Goal: Task Accomplishment & Management: Manage account settings

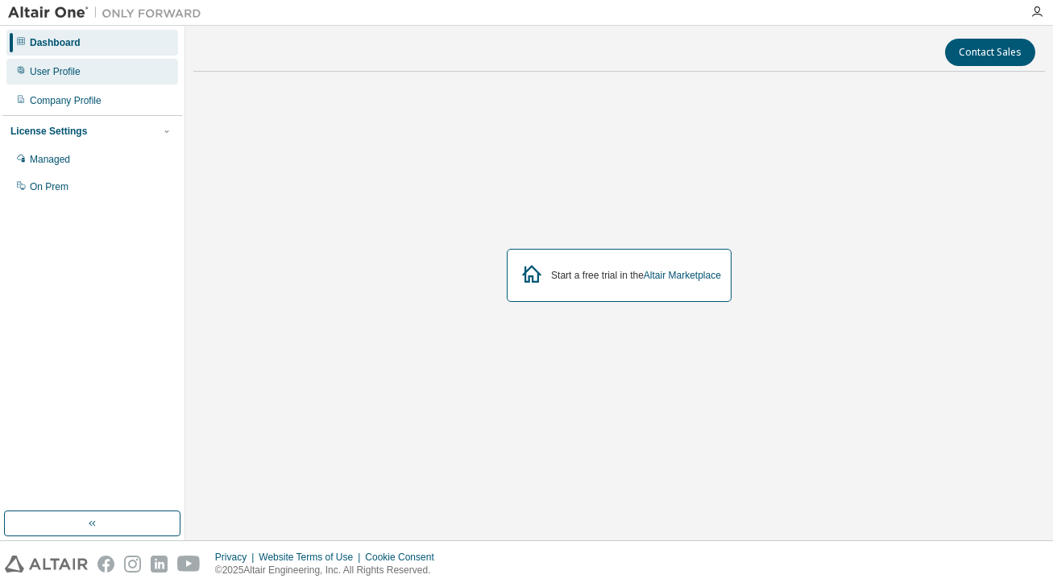
click at [89, 76] on div "User Profile" at bounding box center [92, 72] width 172 height 26
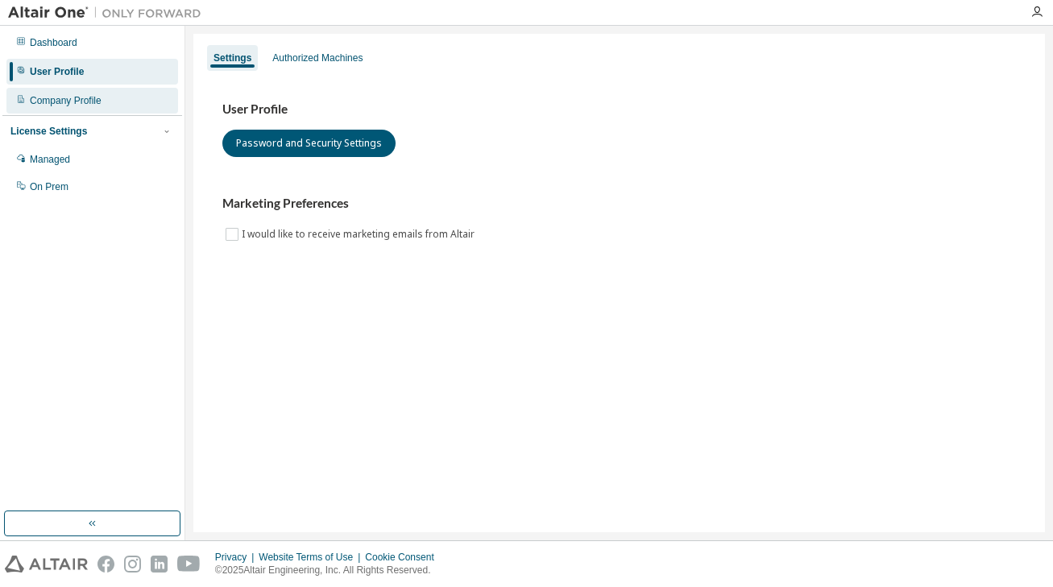
click at [86, 101] on div "Company Profile" at bounding box center [66, 100] width 72 height 13
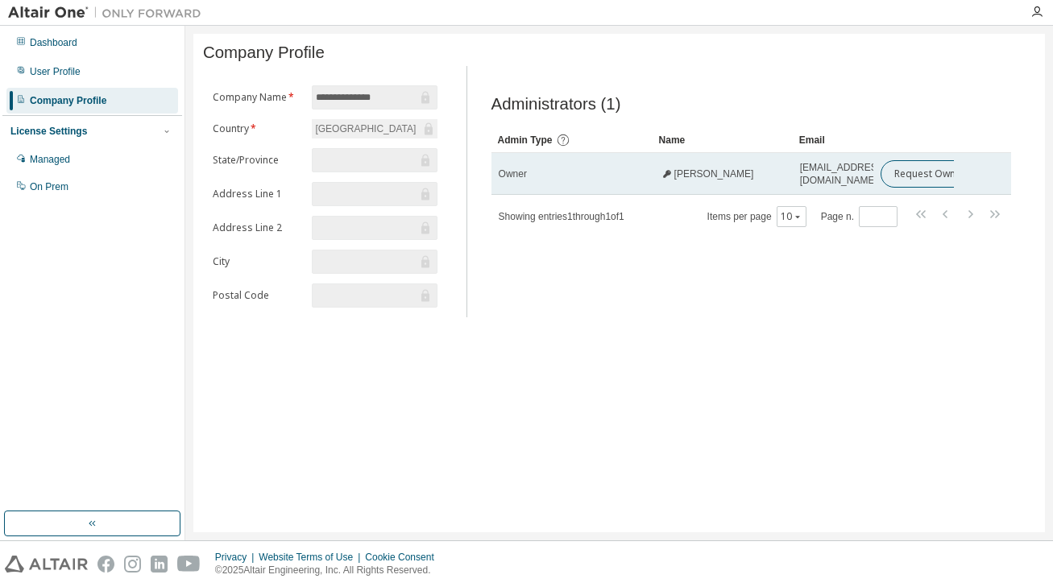
click at [687, 178] on span "[PERSON_NAME]" at bounding box center [714, 174] width 80 height 13
click at [606, 178] on div "Owner" at bounding box center [572, 174] width 147 height 13
drag, startPoint x: 800, startPoint y: 177, endPoint x: 867, endPoint y: 180, distance: 67.0
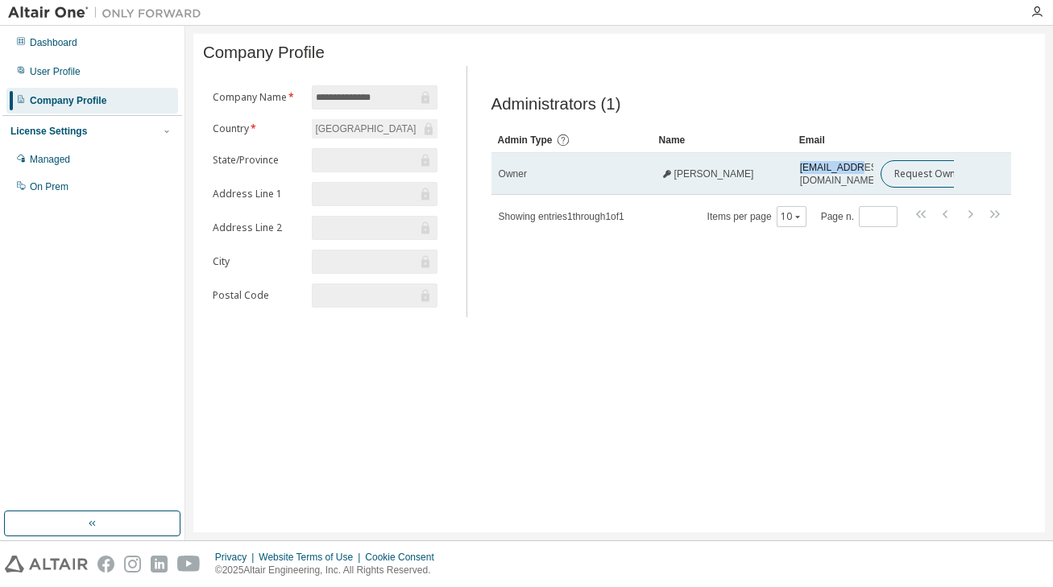
click at [867, 180] on td "[EMAIL_ADDRESS][DOMAIN_NAME]" at bounding box center [833, 174] width 81 height 42
copy span "sr5044@srmi"
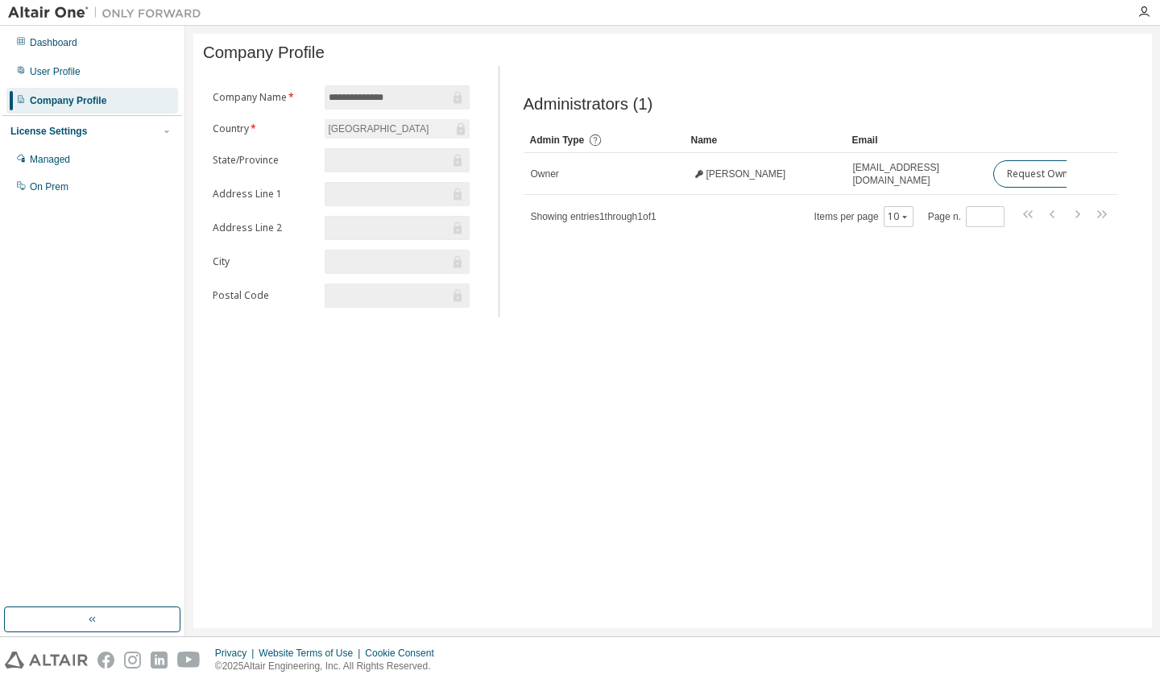
click at [495, 237] on div "**********" at bounding box center [673, 191] width 940 height 251
click at [44, 70] on div "User Profile" at bounding box center [55, 71] width 51 height 13
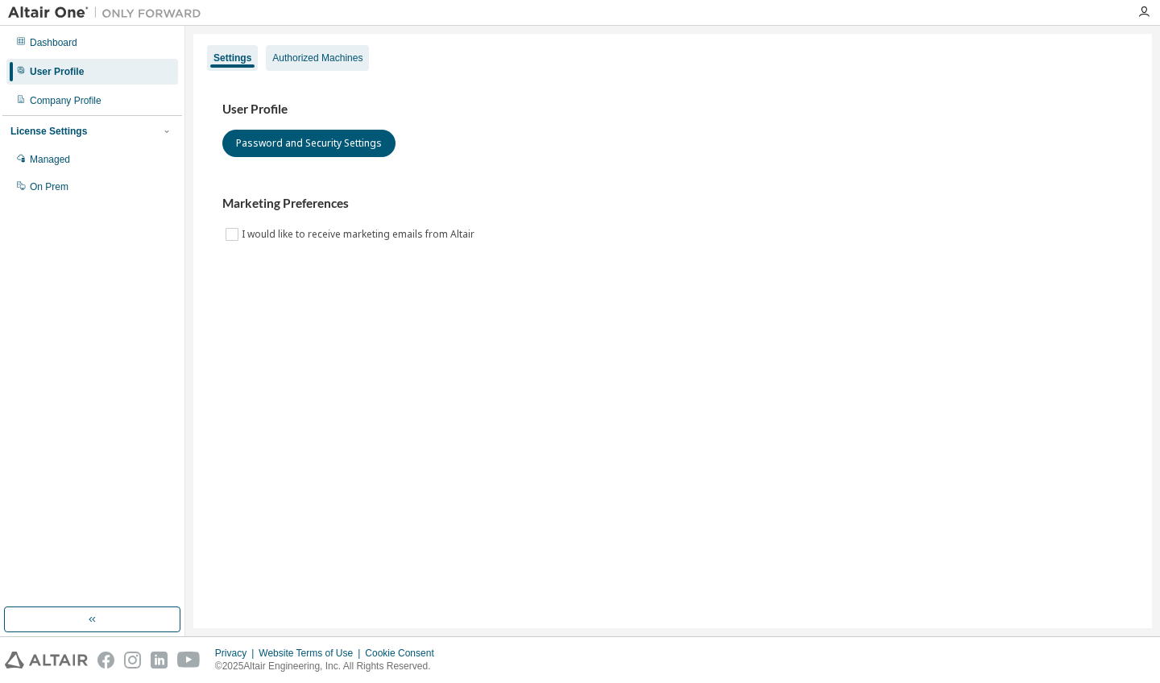
click at [330, 56] on div "Authorized Machines" at bounding box center [317, 58] width 90 height 13
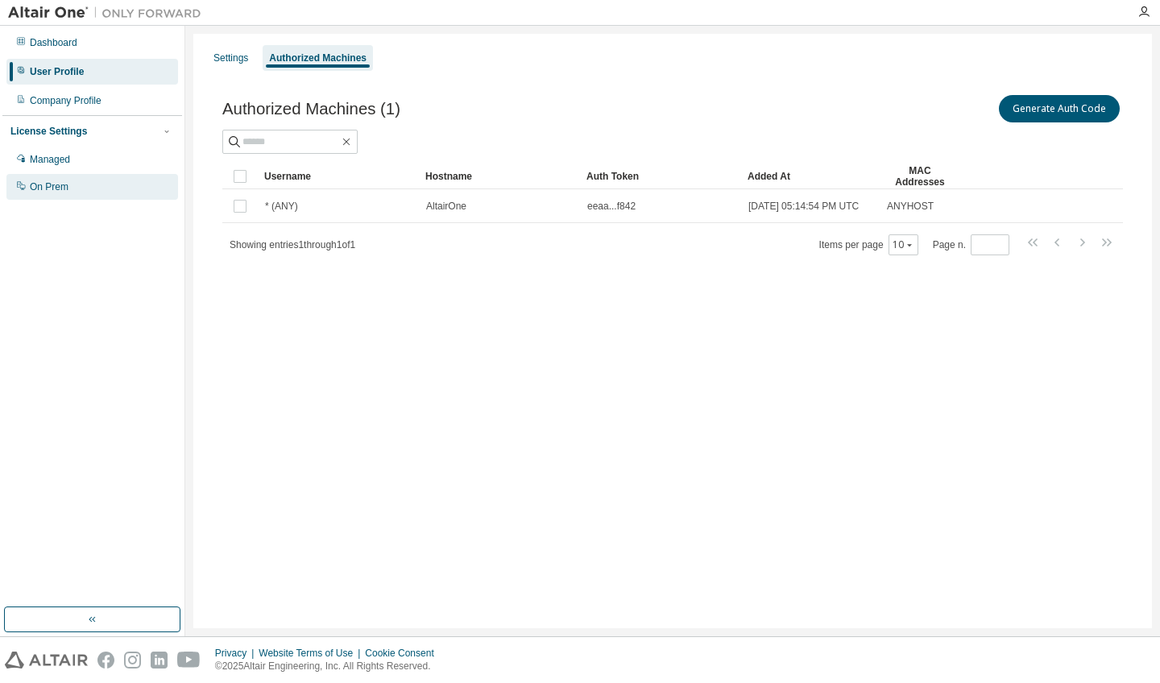
click at [72, 185] on div "On Prem" at bounding box center [92, 187] width 172 height 26
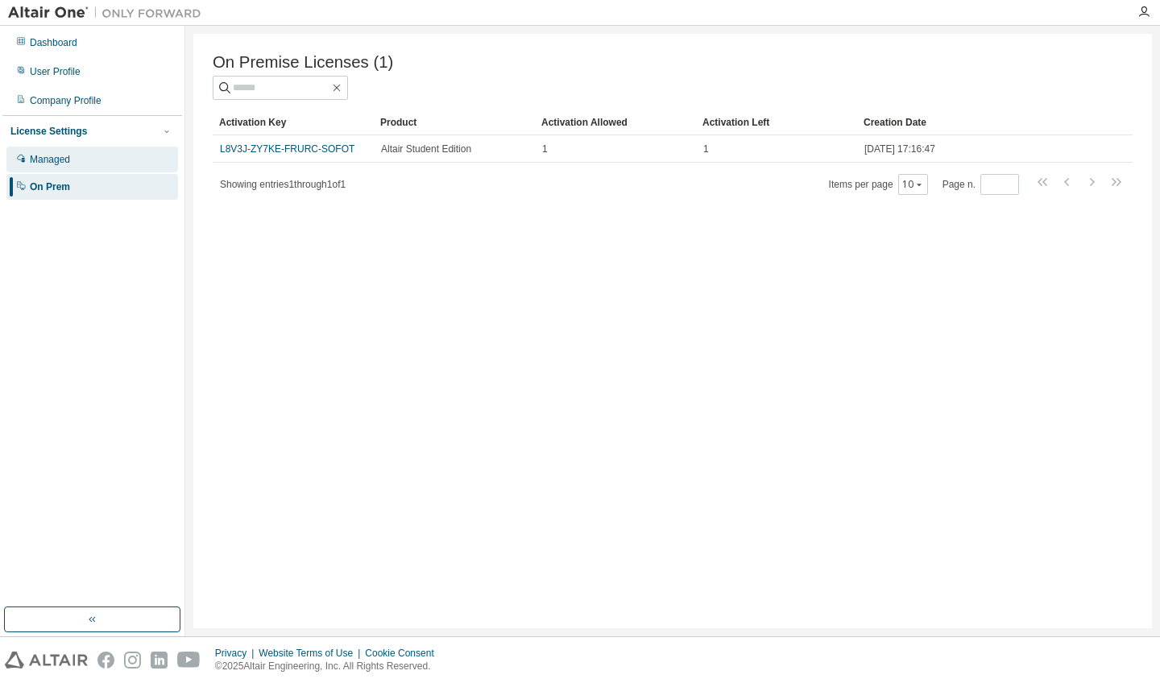
click at [118, 164] on div "Managed" at bounding box center [92, 160] width 172 height 26
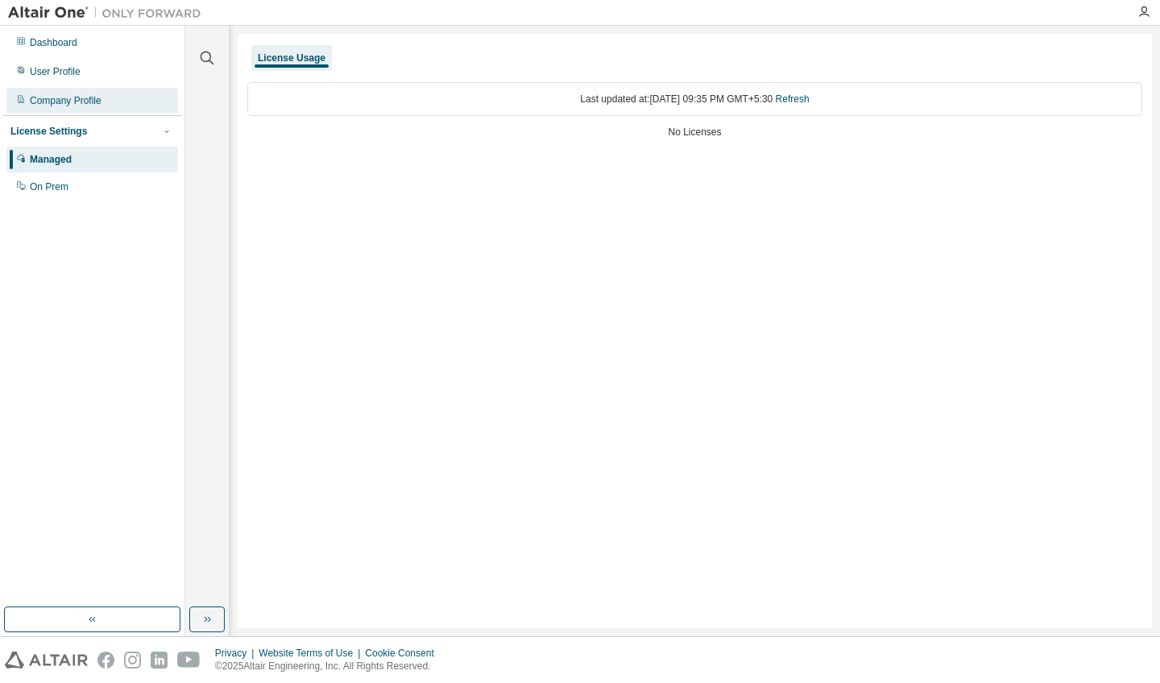
click at [98, 100] on div "Company Profile" at bounding box center [66, 100] width 72 height 13
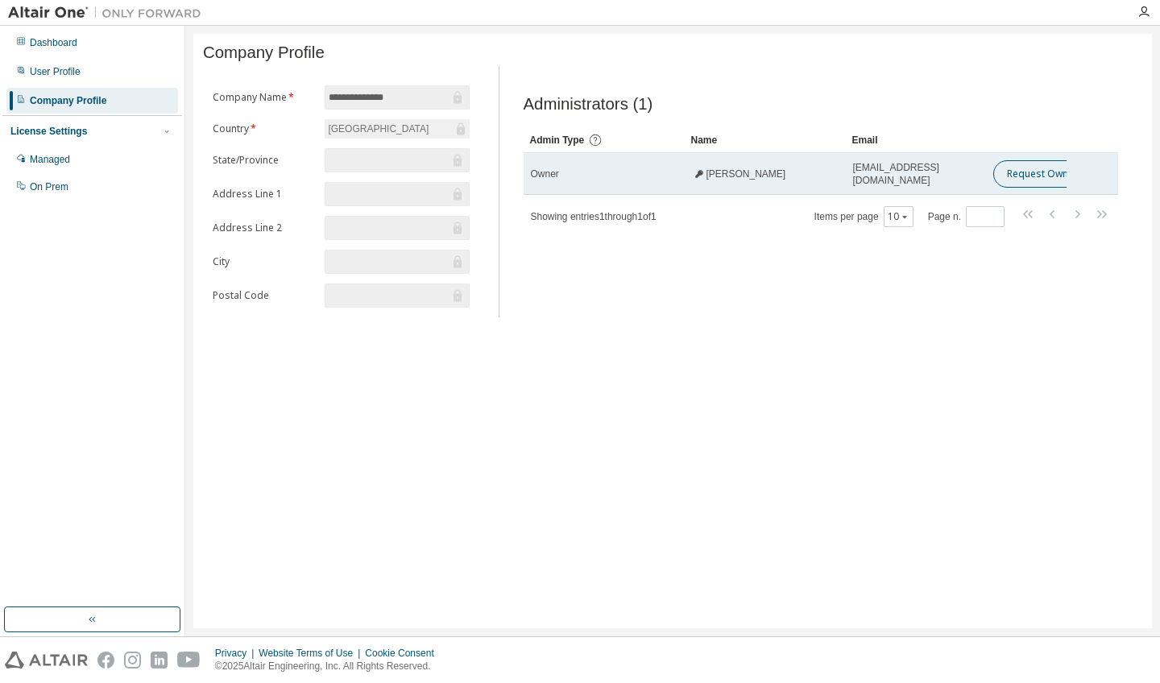
click at [1036, 172] on button "Request Owner Change" at bounding box center [1062, 173] width 136 height 27
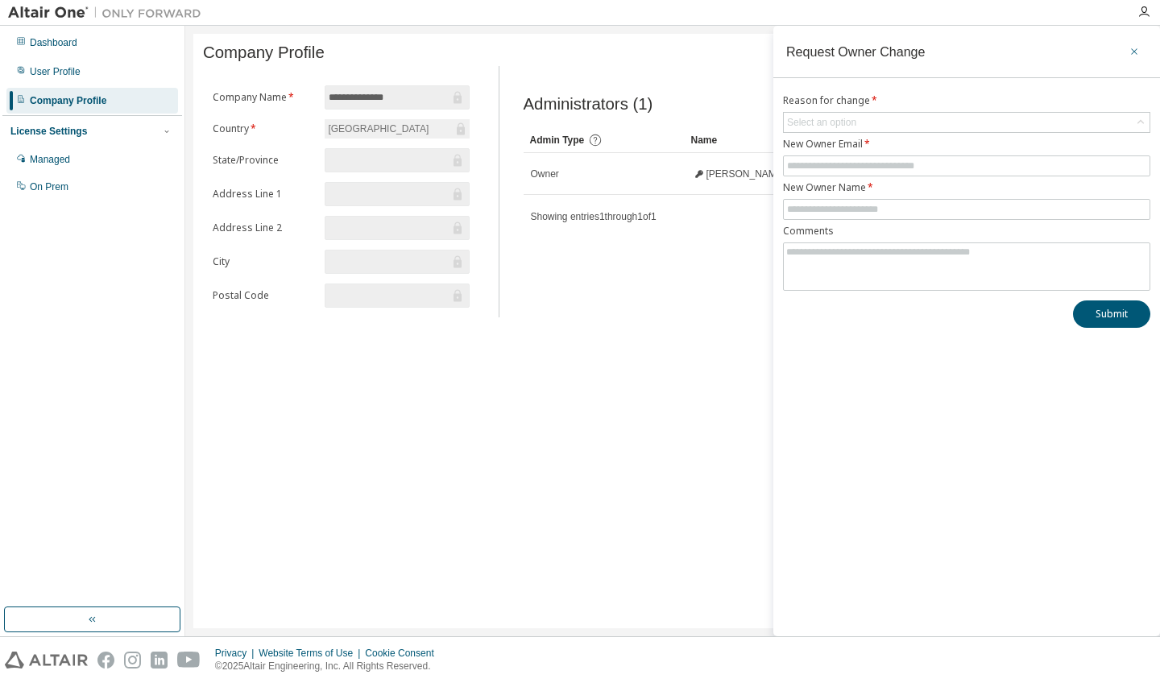
click at [1052, 47] on icon "button" at bounding box center [1134, 51] width 11 height 13
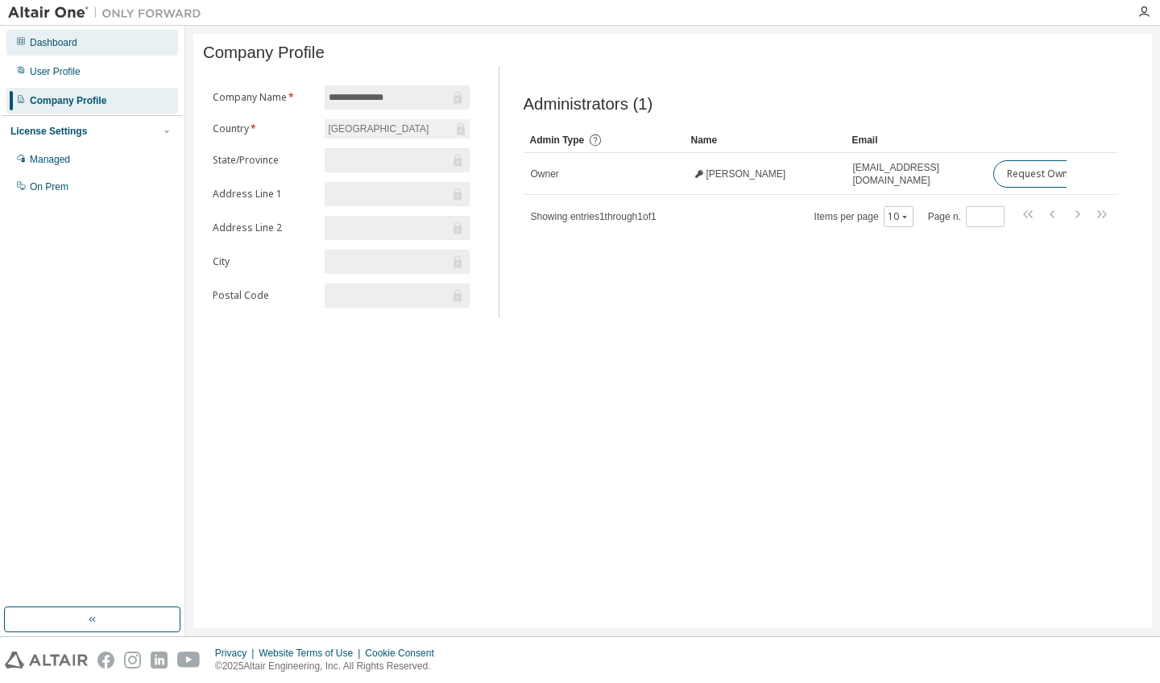
click at [79, 52] on div "Dashboard" at bounding box center [92, 43] width 172 height 26
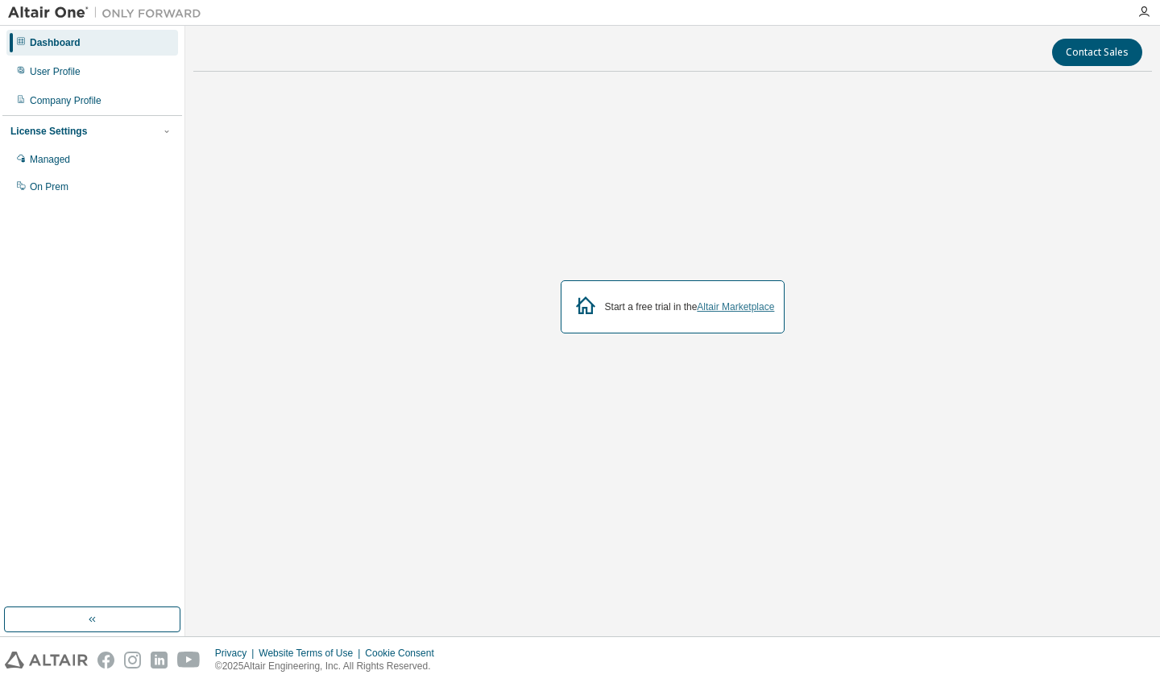
click at [732, 311] on link "Altair Marketplace" at bounding box center [735, 306] width 77 height 11
